Goal: Information Seeking & Learning: Learn about a topic

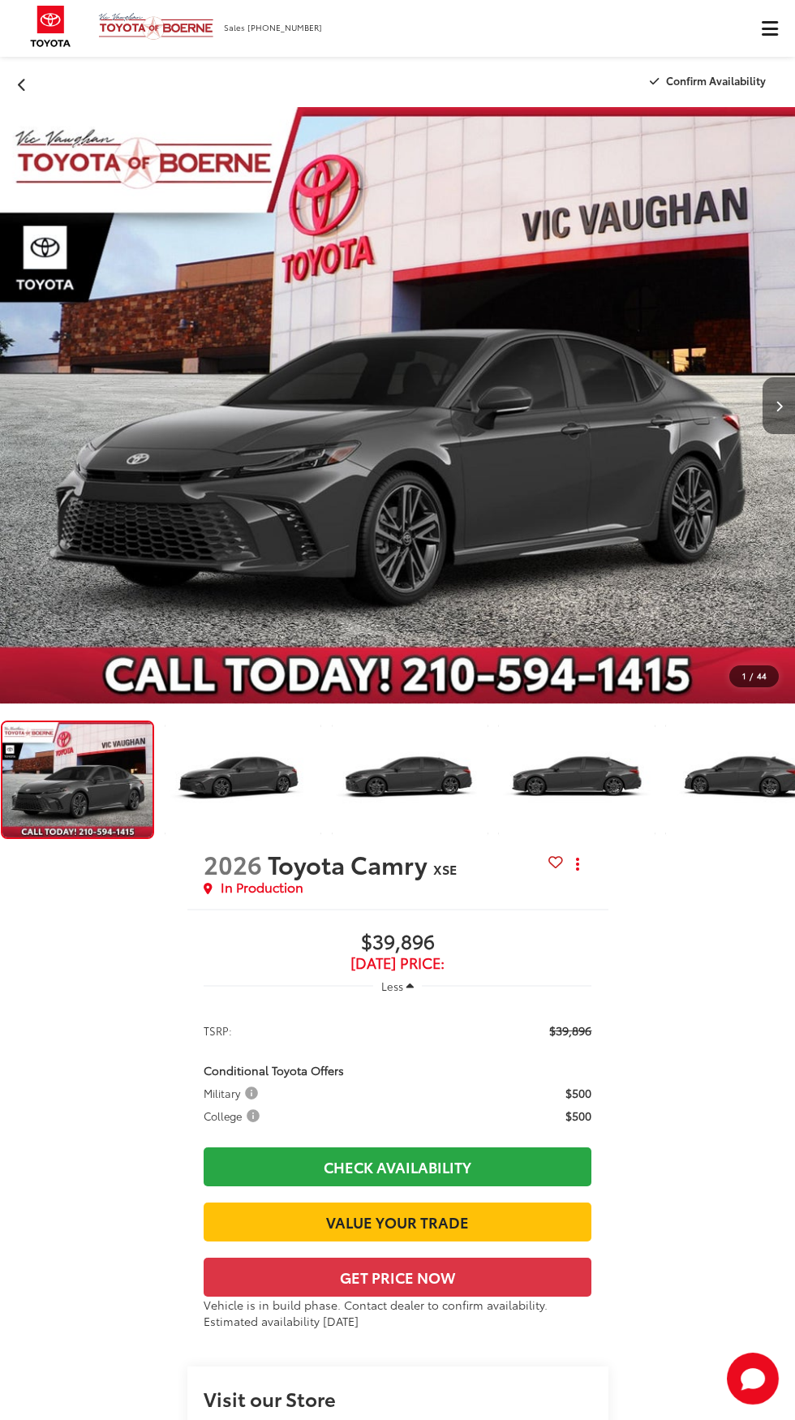
click at [779, 406] on icon "Next image" at bounding box center [779, 406] width 7 height 11
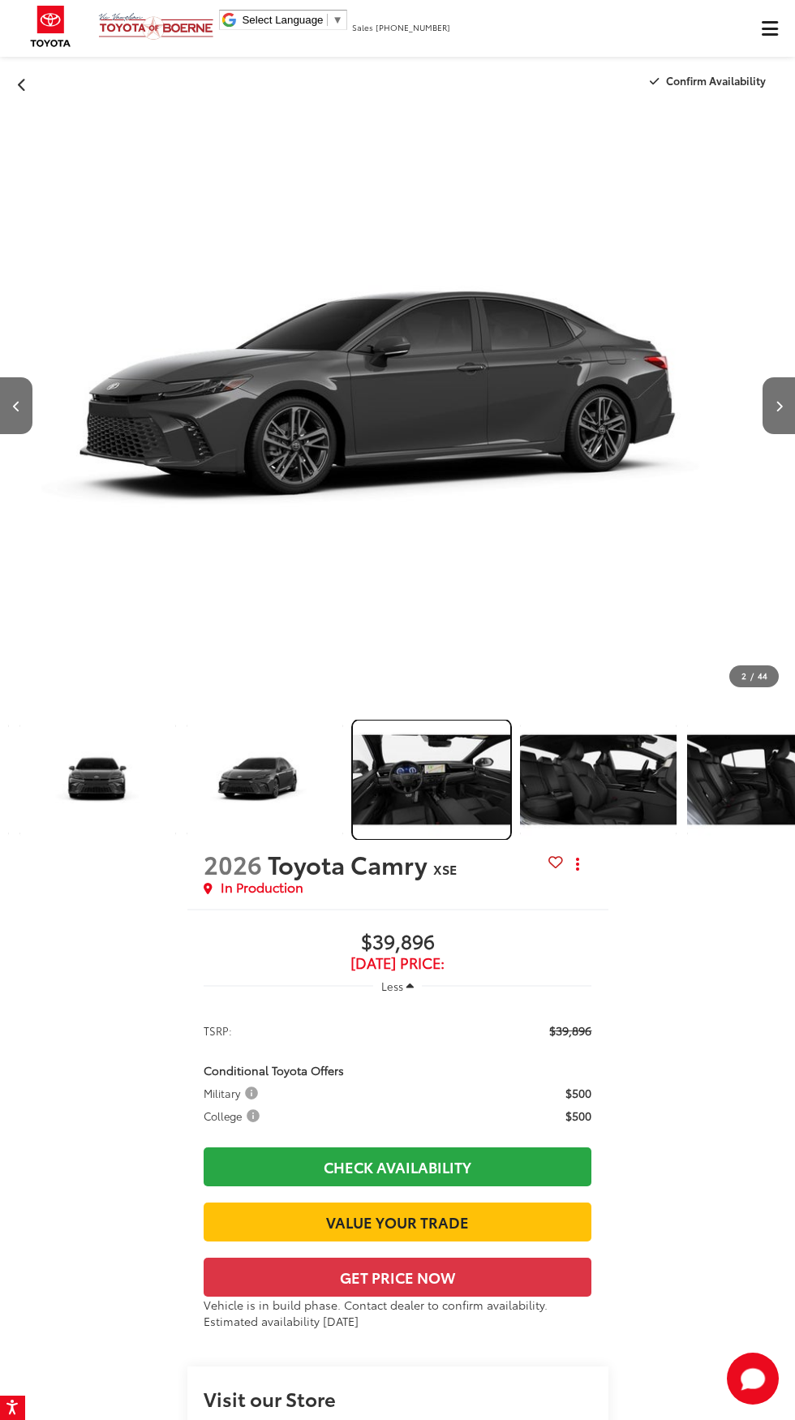
click at [419, 795] on img "Expand Photo 18" at bounding box center [431, 780] width 160 height 120
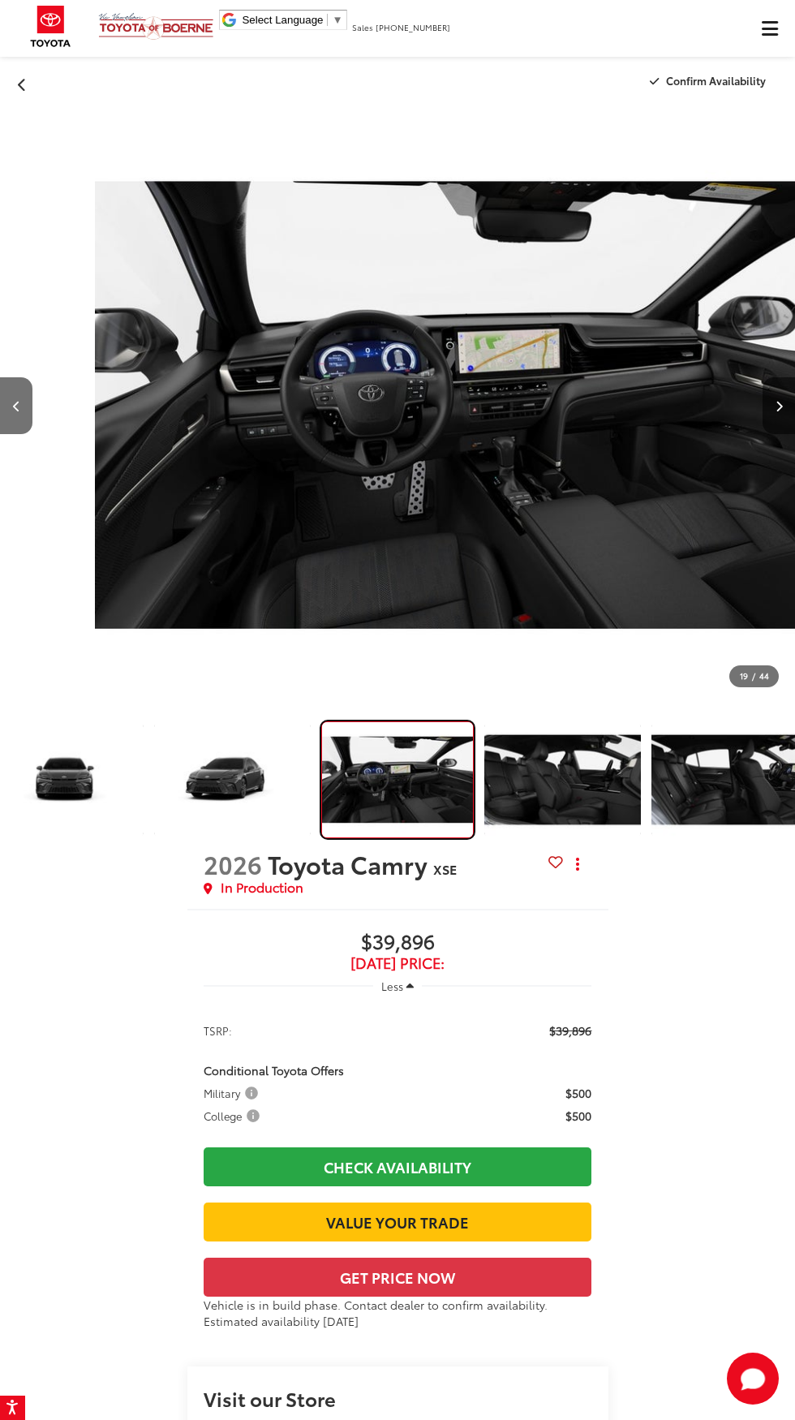
scroll to position [0, 14316]
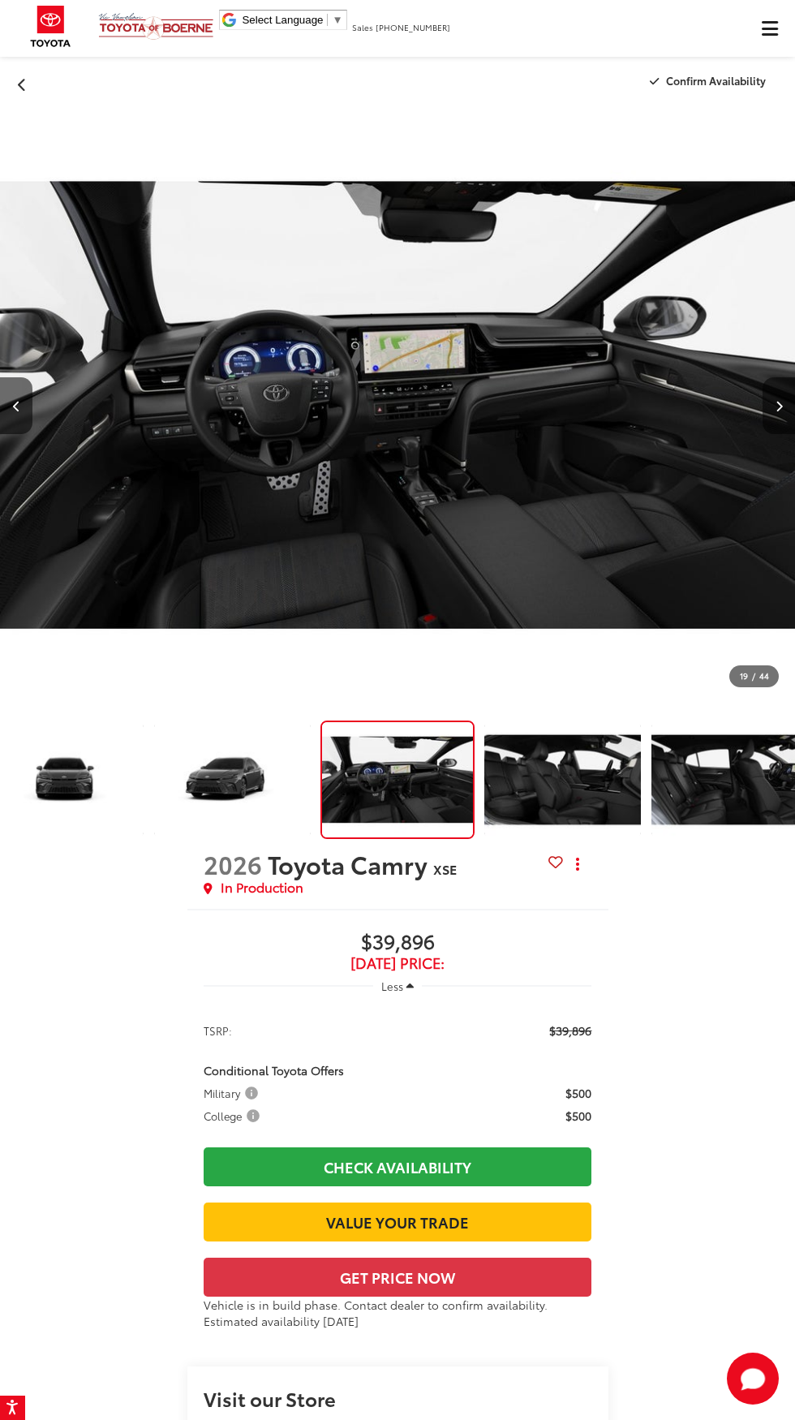
click at [779, 406] on icon "Next image" at bounding box center [779, 406] width 7 height 11
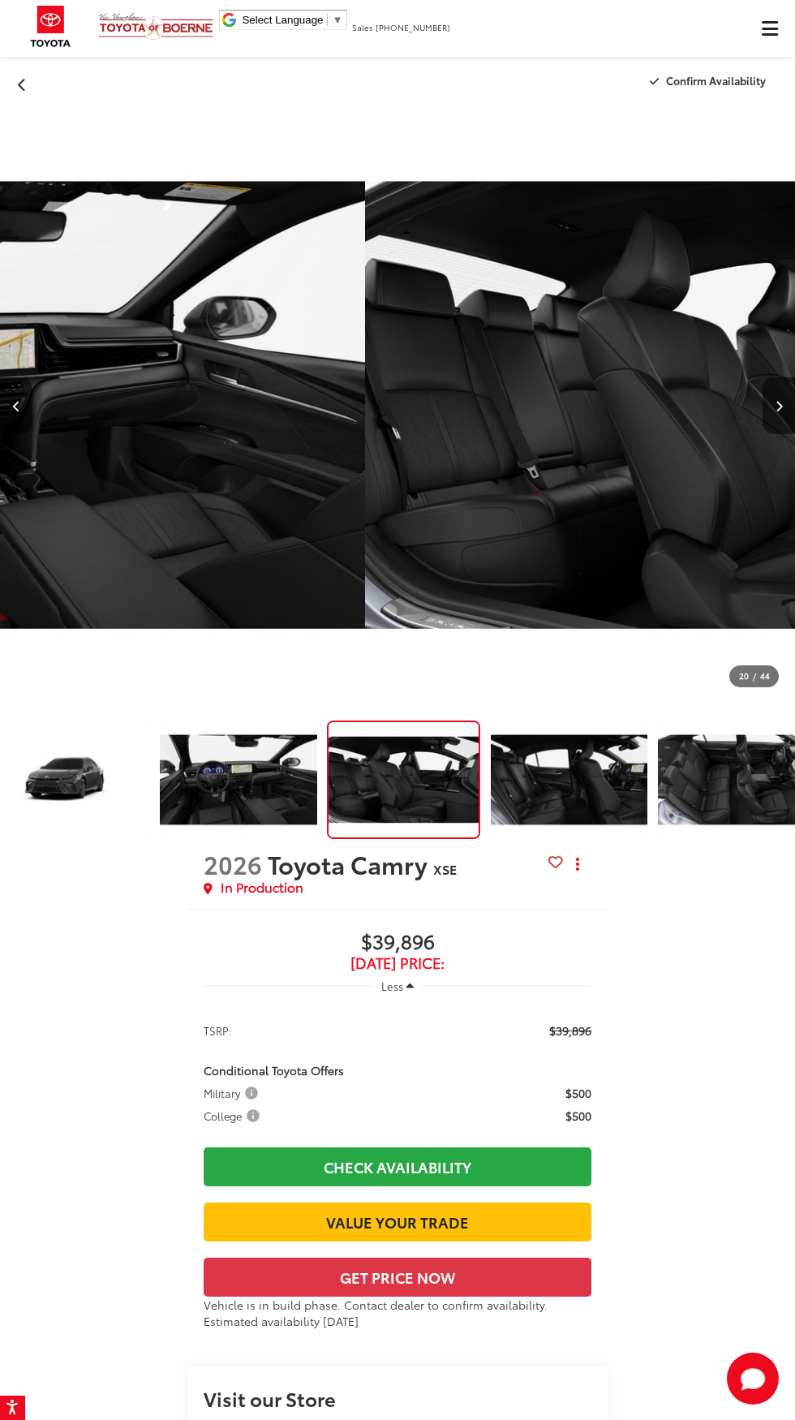
scroll to position [0, 2853]
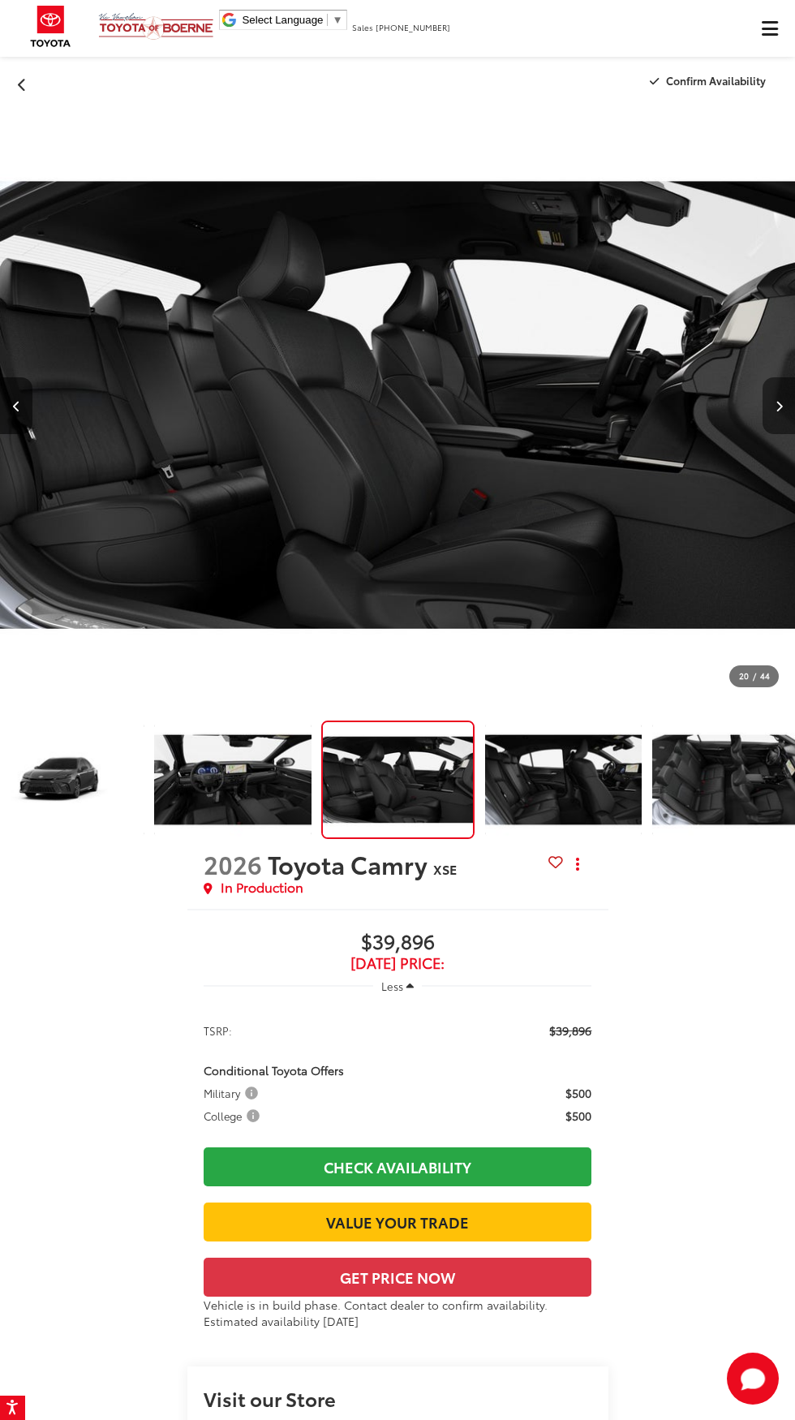
click at [779, 406] on icon "Next image" at bounding box center [779, 406] width 7 height 11
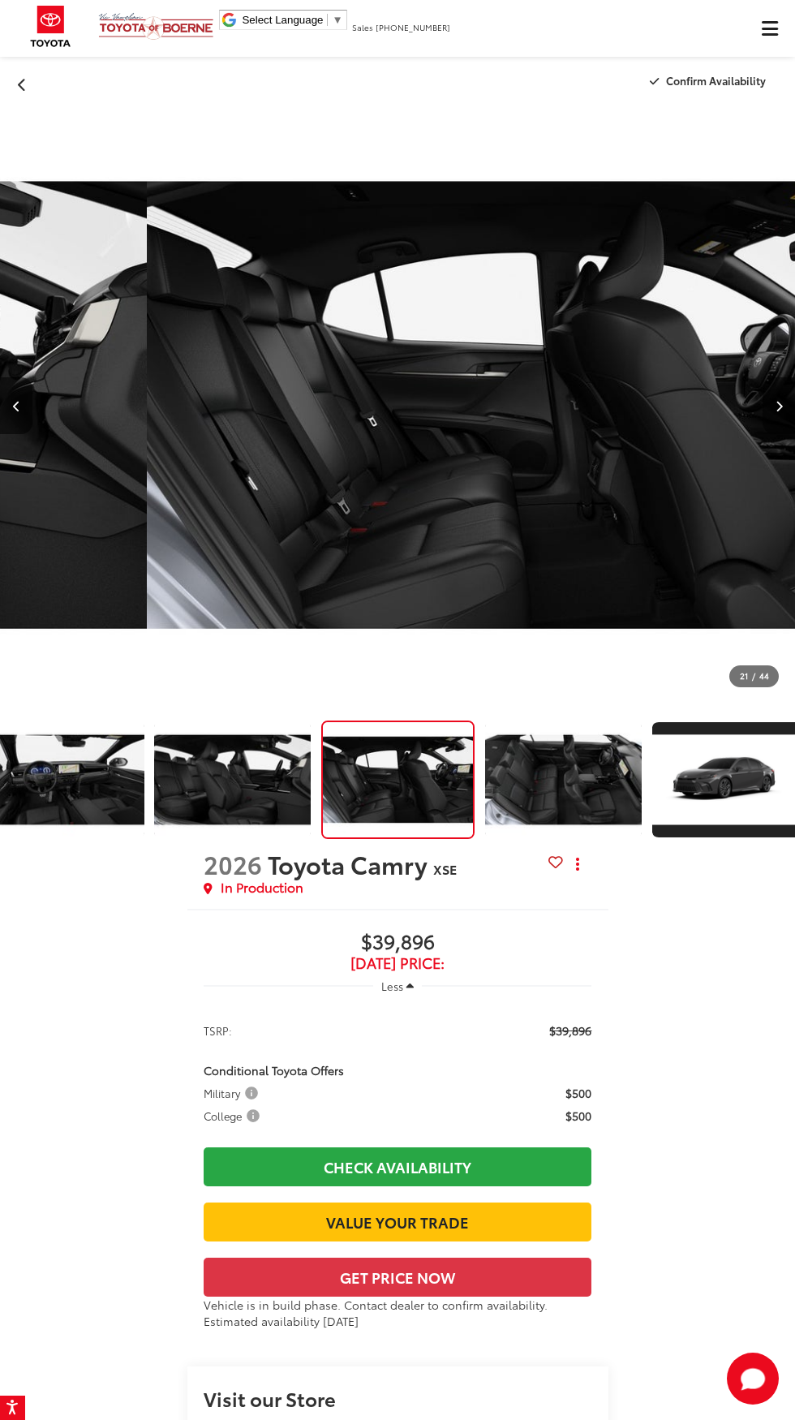
scroll to position [0, 3020]
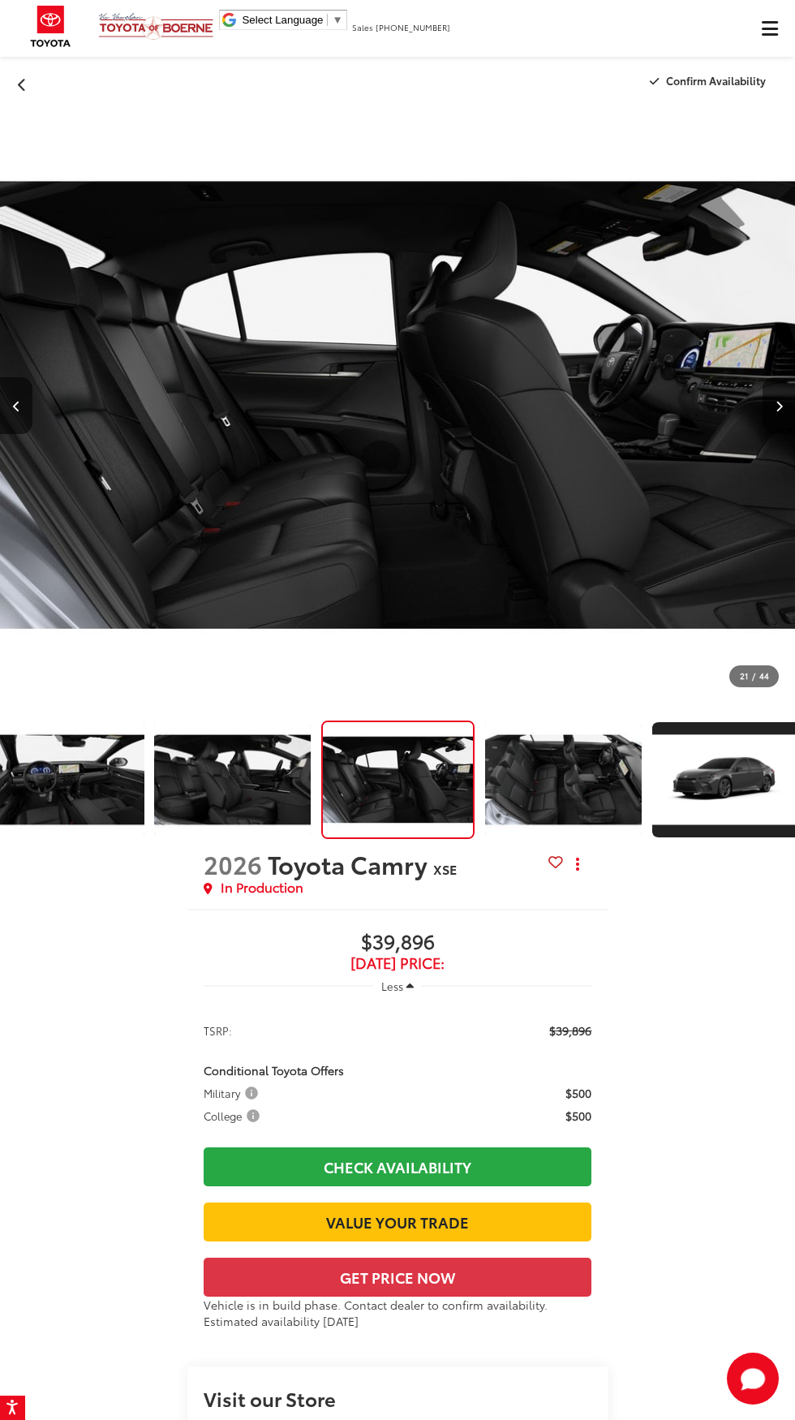
click at [779, 406] on icon "Next image" at bounding box center [779, 406] width 7 height 11
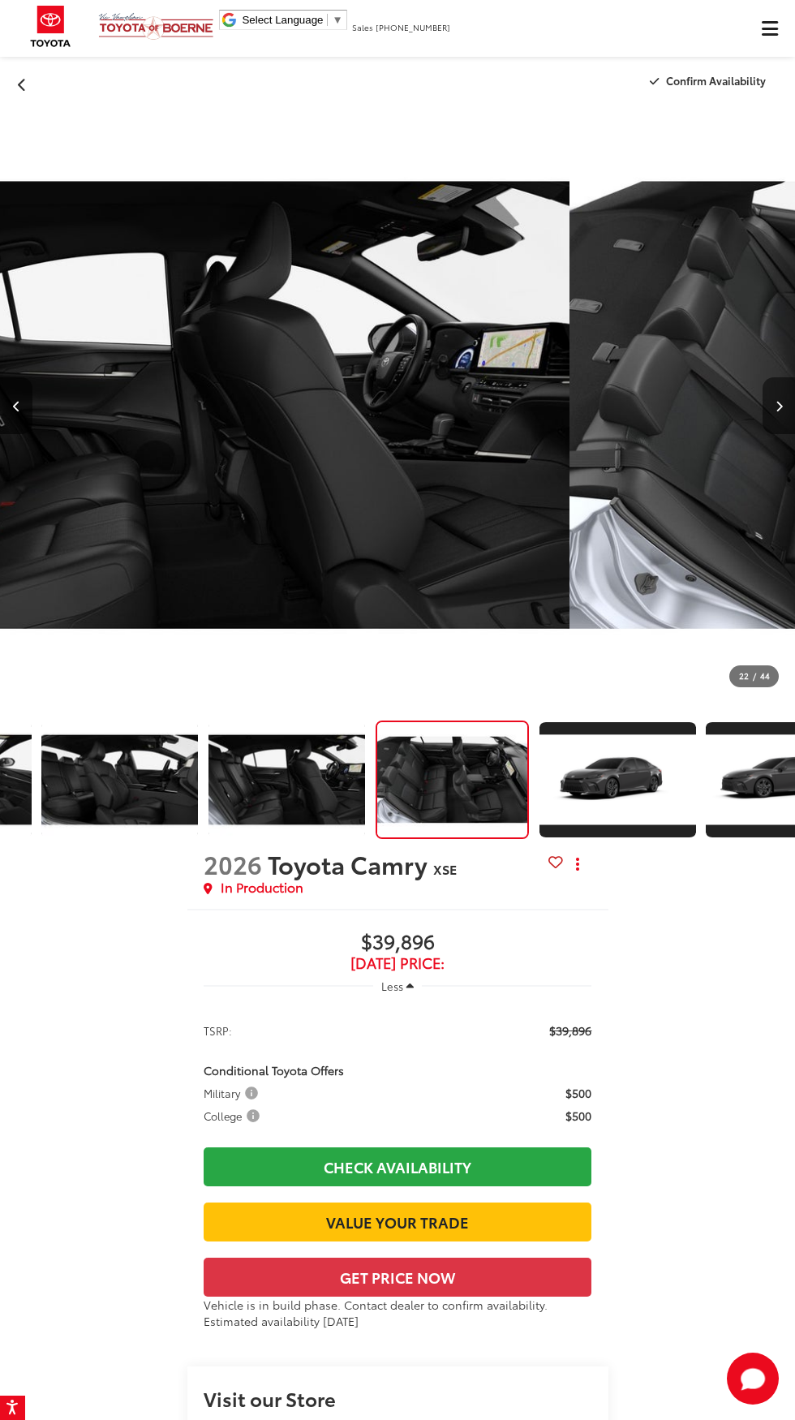
scroll to position [0, 0]
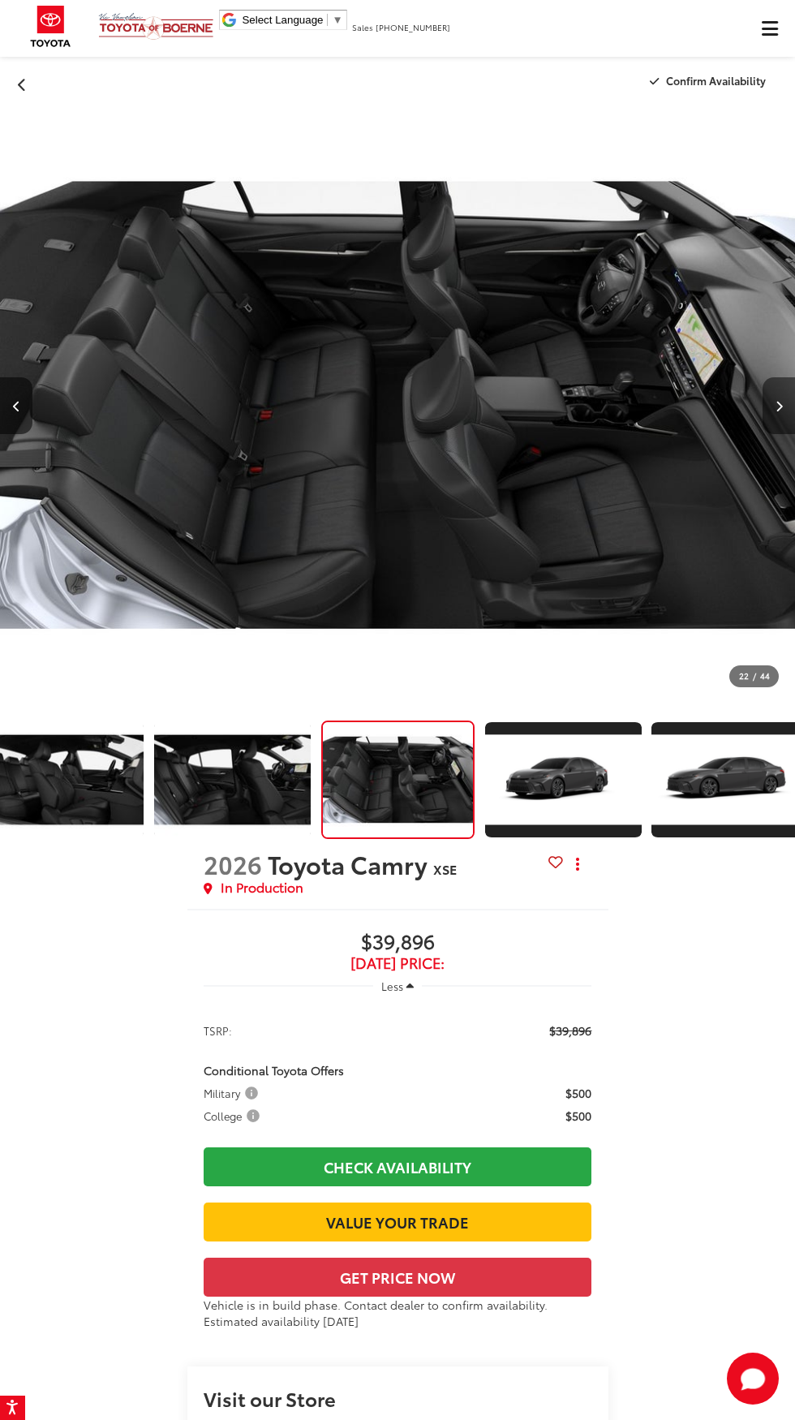
click at [779, 406] on icon "Next image" at bounding box center [779, 406] width 7 height 11
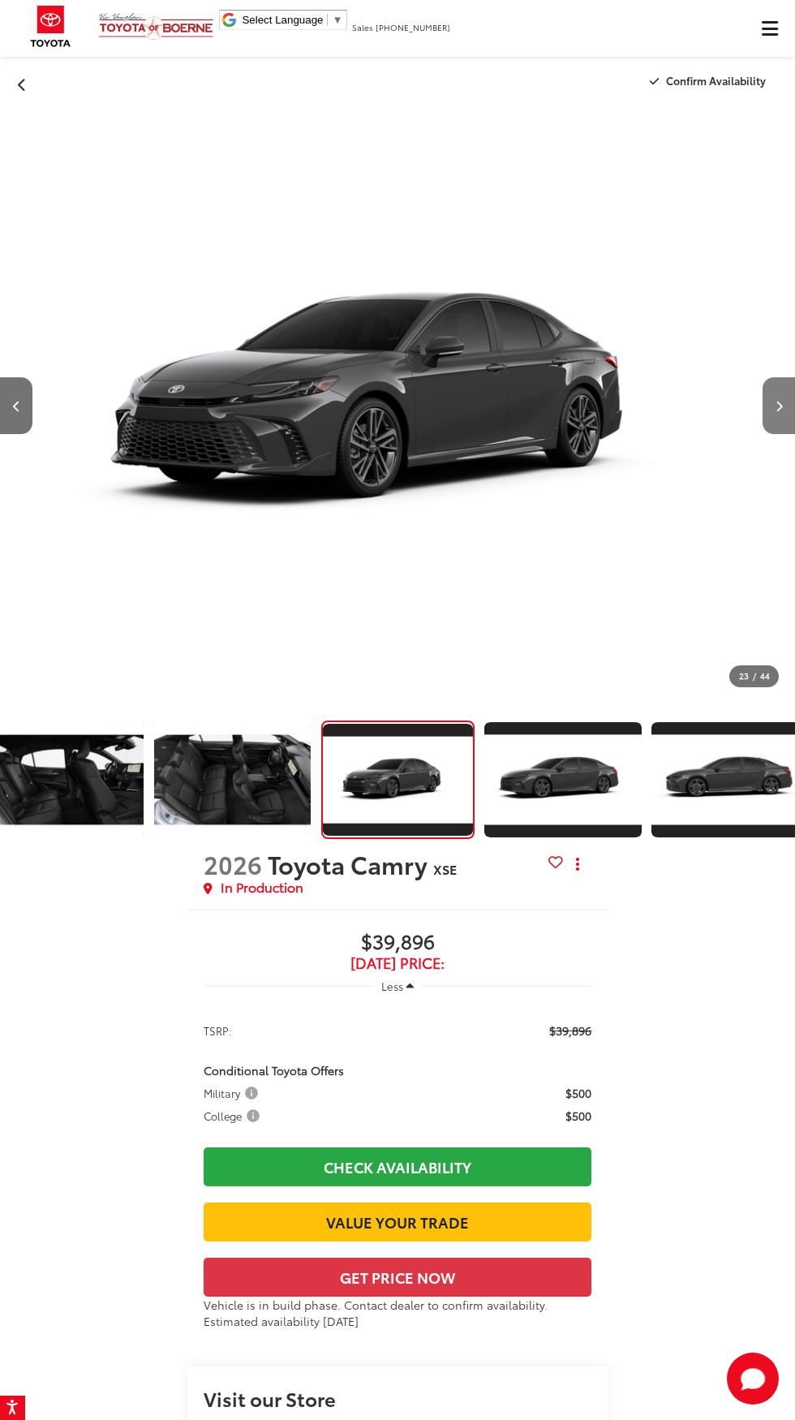
click at [765, 406] on button "Next image" at bounding box center [779, 405] width 32 height 57
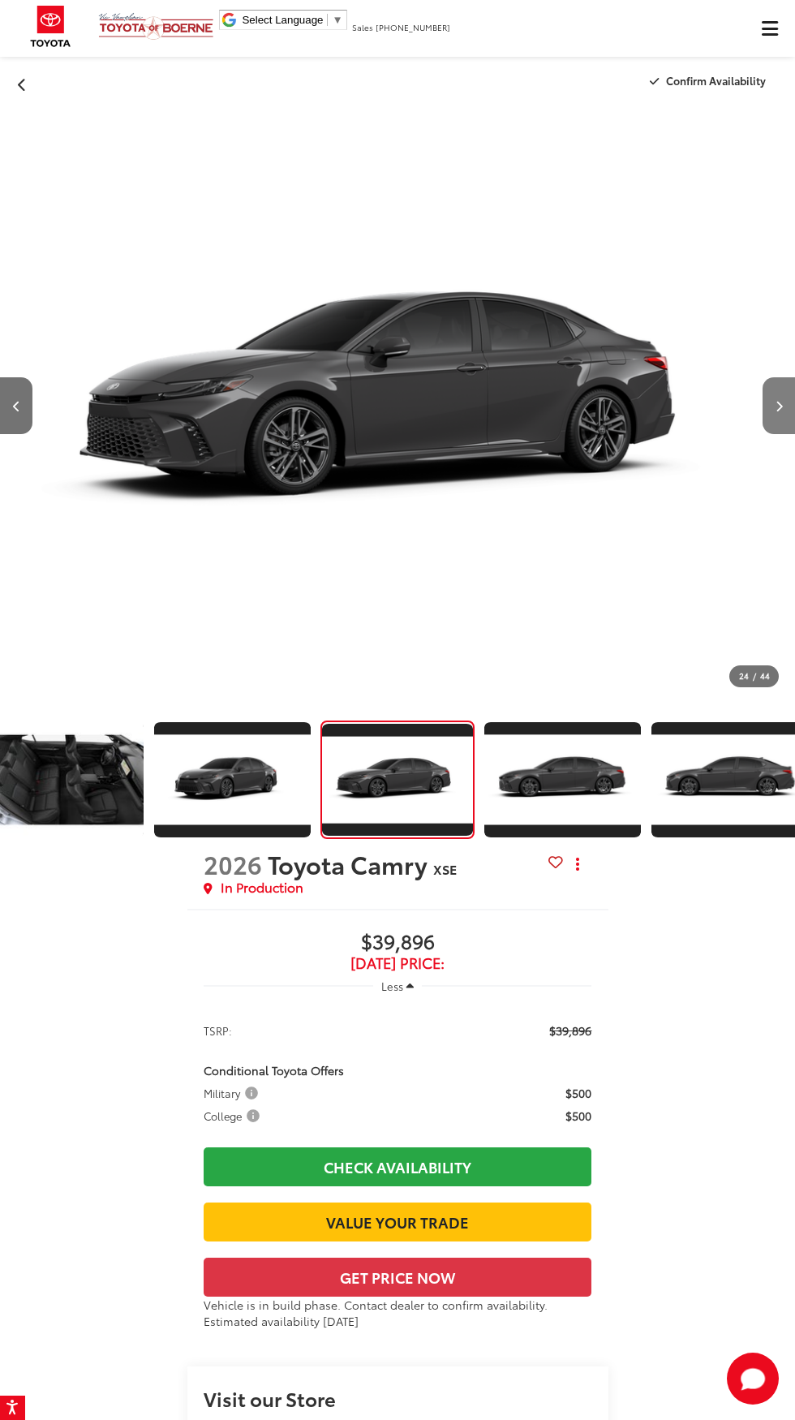
click at [771, 407] on button "Next image" at bounding box center [779, 405] width 32 height 57
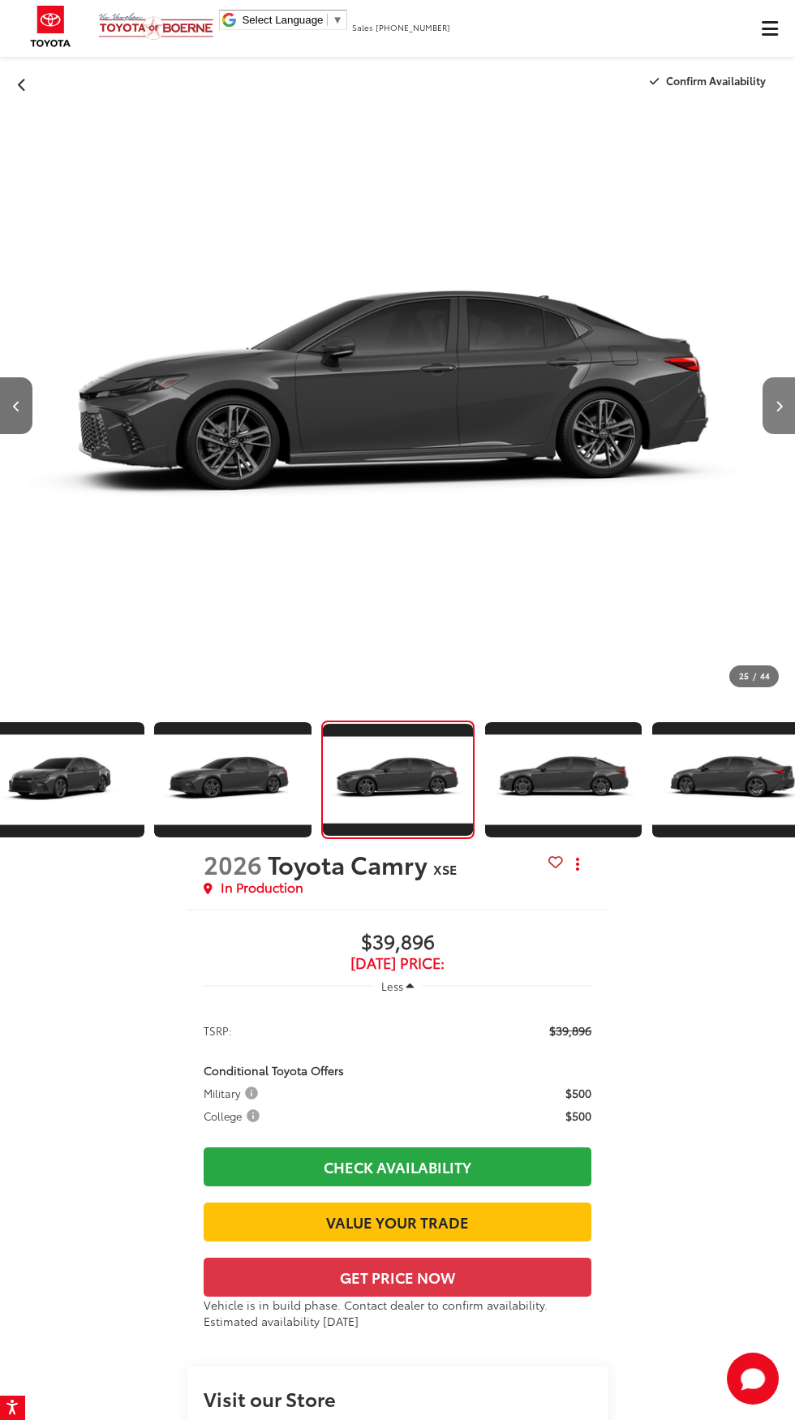
click at [779, 406] on icon "Next image" at bounding box center [779, 406] width 7 height 11
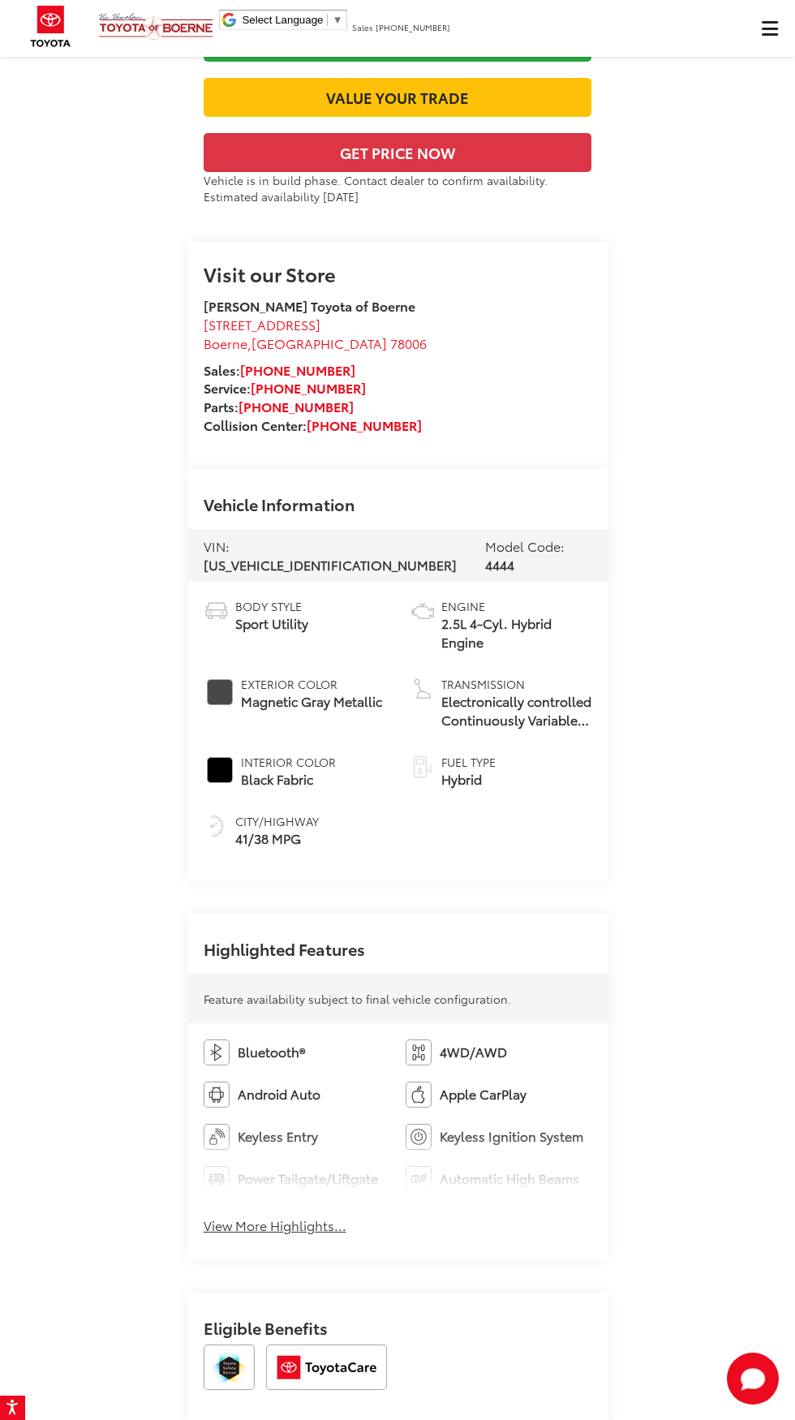
click at [322, 1235] on button "View More Highlights..." at bounding box center [275, 1226] width 143 height 19
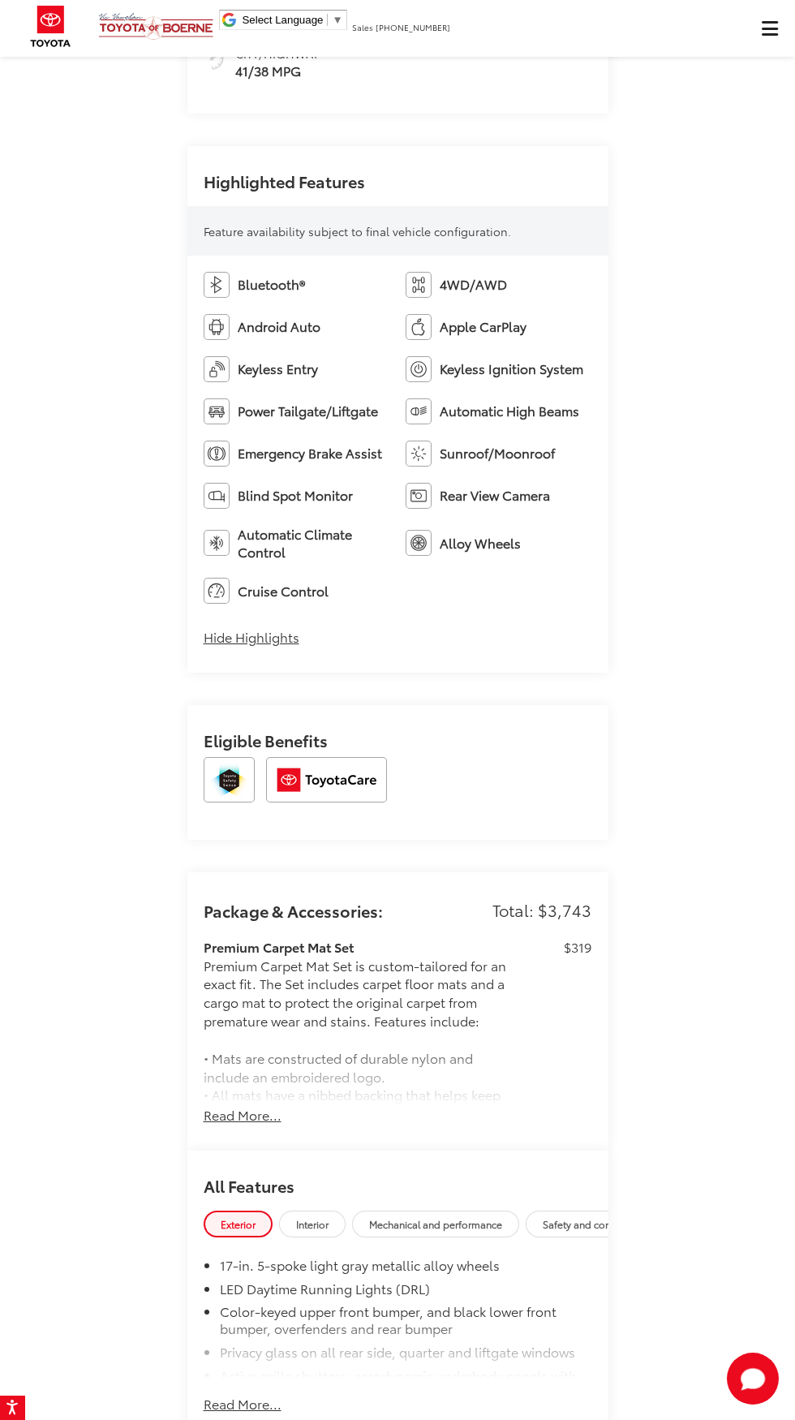
scroll to position [1817, 0]
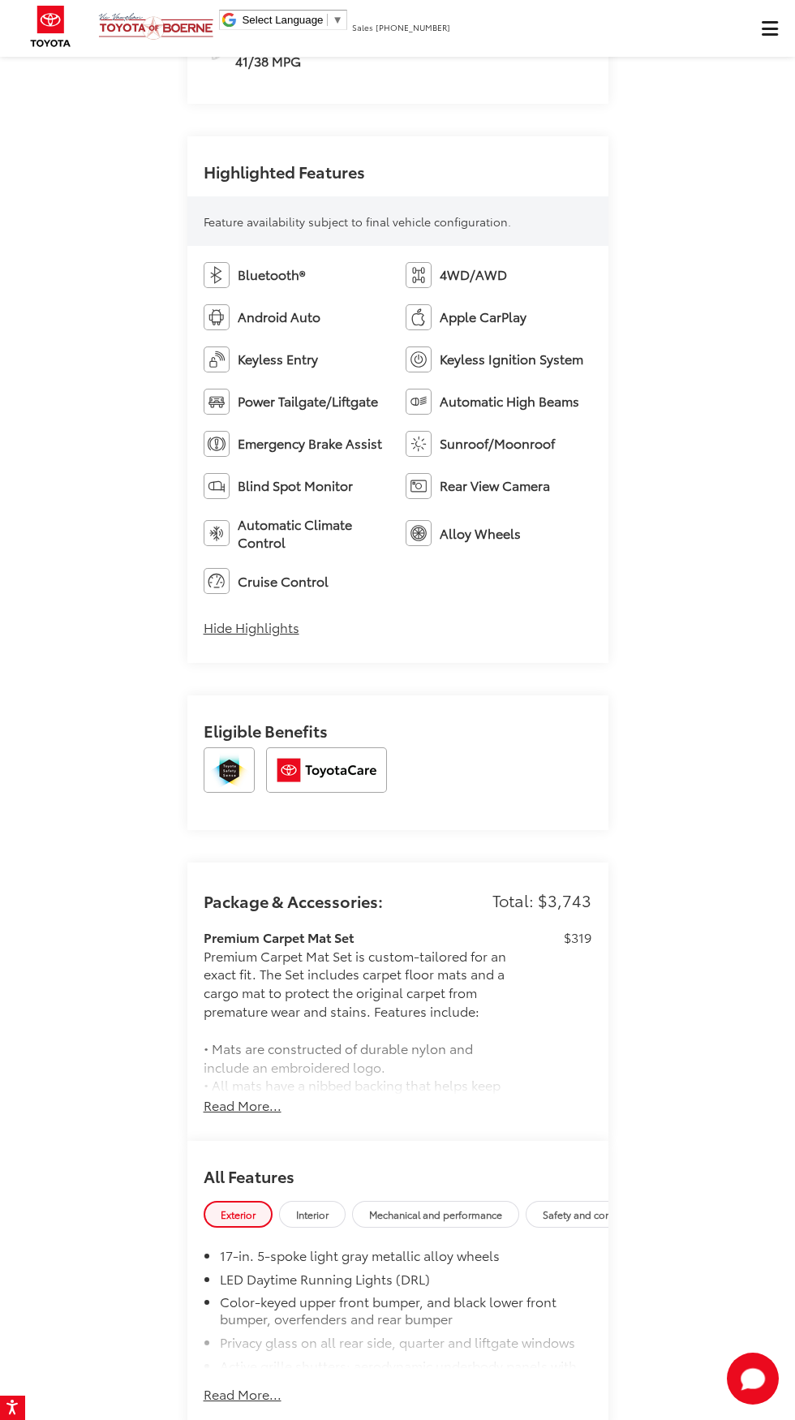
click at [253, 1141] on div "Package & Accessories: Total: $3,743 Premium Carpet Mat Set Premium Carpet Mat …" at bounding box center [397, 1002] width 421 height 278
click at [239, 1096] on div "Premium Carpet Mat Set Premium Carpet Mat Set is custom-tailored for an exact f…" at bounding box center [398, 1012] width 389 height 168
click at [255, 1115] on button "Read More..." at bounding box center [243, 1105] width 78 height 19
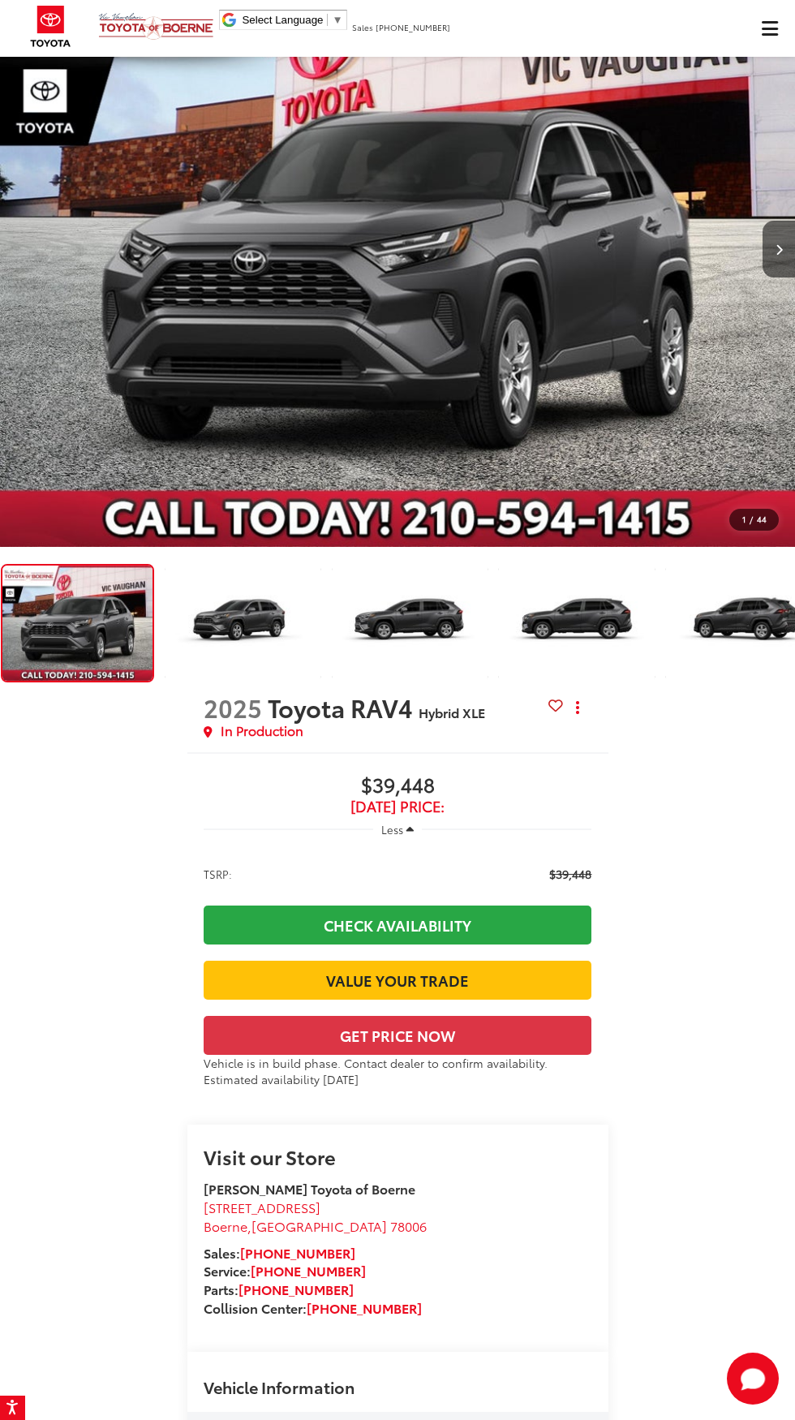
scroll to position [0, 0]
